Goal: Check status

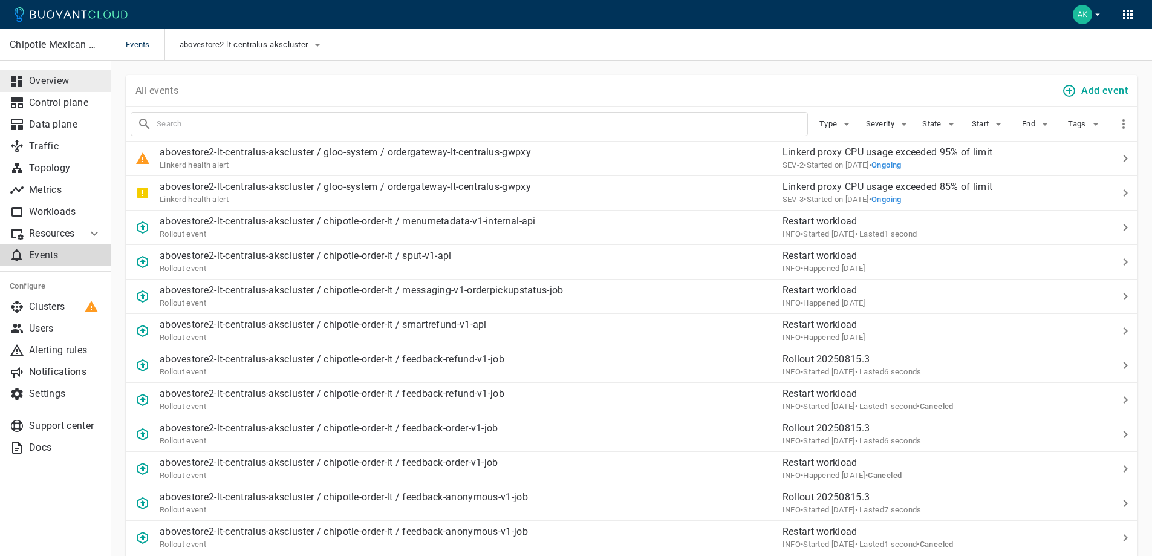
click at [77, 76] on p "Overview" at bounding box center [65, 81] width 73 height 12
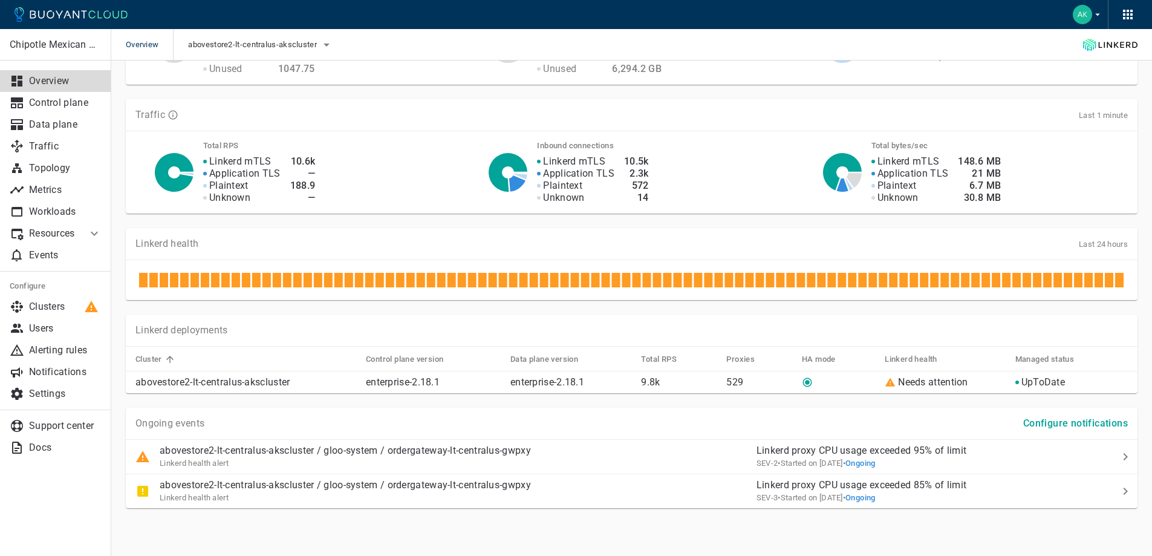
scroll to position [304, 0]
click at [564, 198] on div "abovestore2-lt-centralus-akscluster / gloo-system / ordergateway-lt-centralus-g…" at bounding box center [436, 451] width 621 height 34
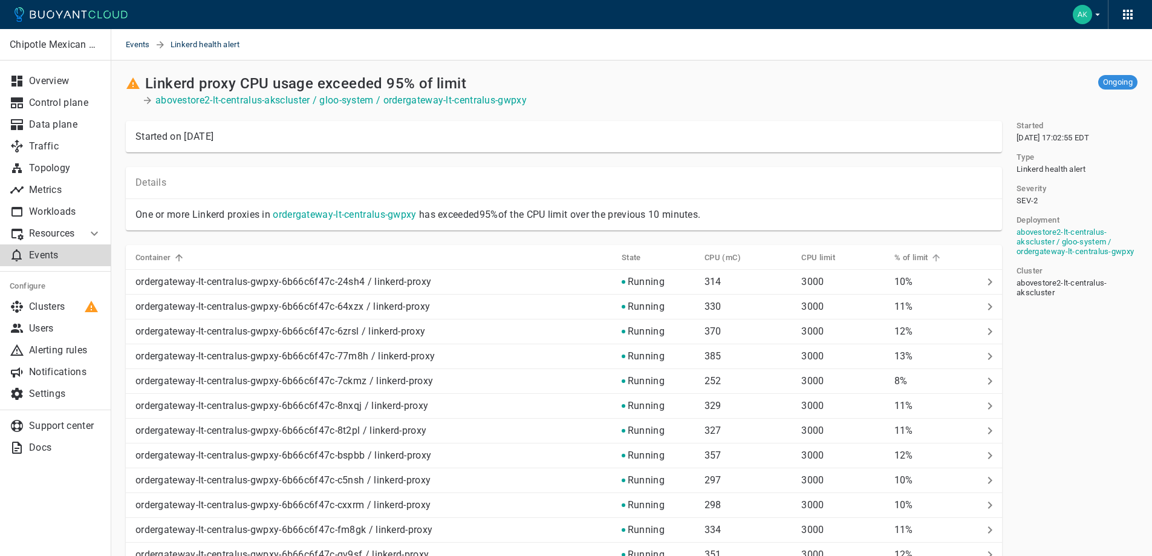
click at [564, 198] on h5 "% of limit" at bounding box center [912, 258] width 34 height 10
click at [564, 198] on p "3000" at bounding box center [842, 282] width 83 height 12
